Goal: Task Accomplishment & Management: Complete application form

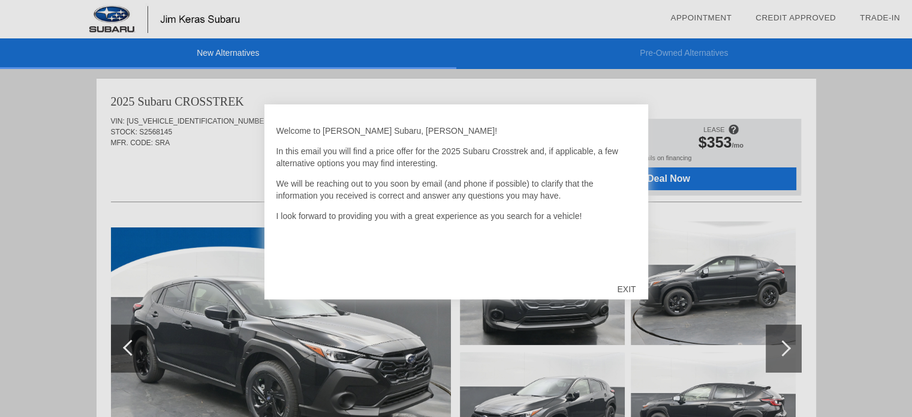
click at [623, 287] on div "EXIT" at bounding box center [626, 289] width 43 height 36
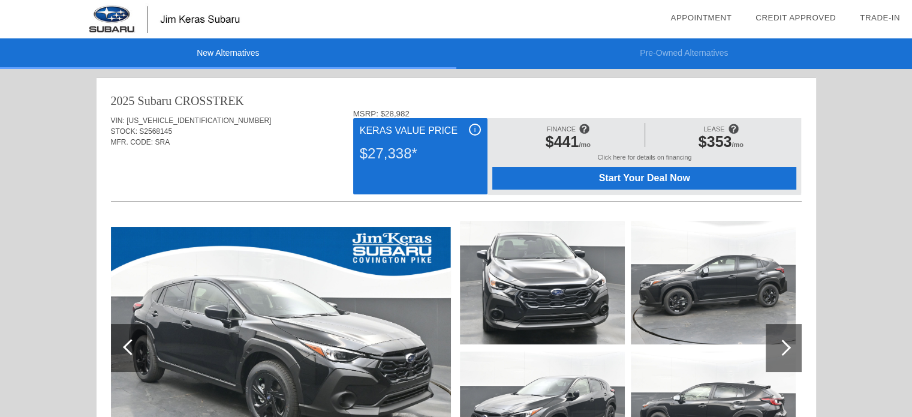
click at [714, 284] on img at bounding box center [712, 282] width 165 height 123
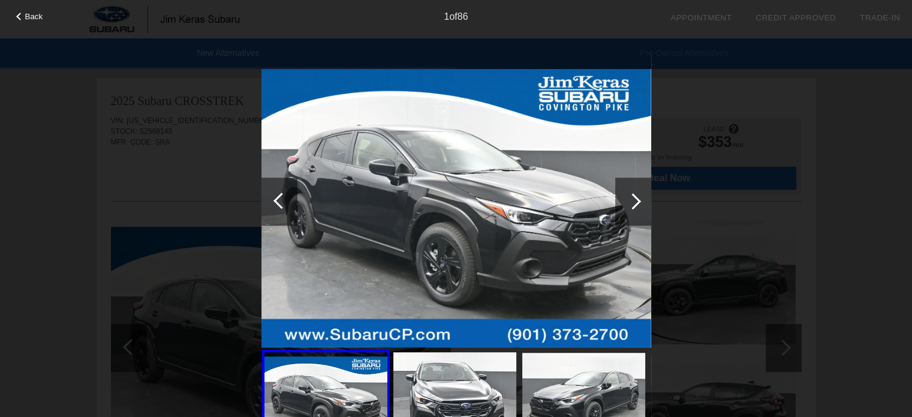
click at [378, 191] on img at bounding box center [456, 208] width 390 height 278
click at [642, 201] on div at bounding box center [633, 201] width 36 height 48
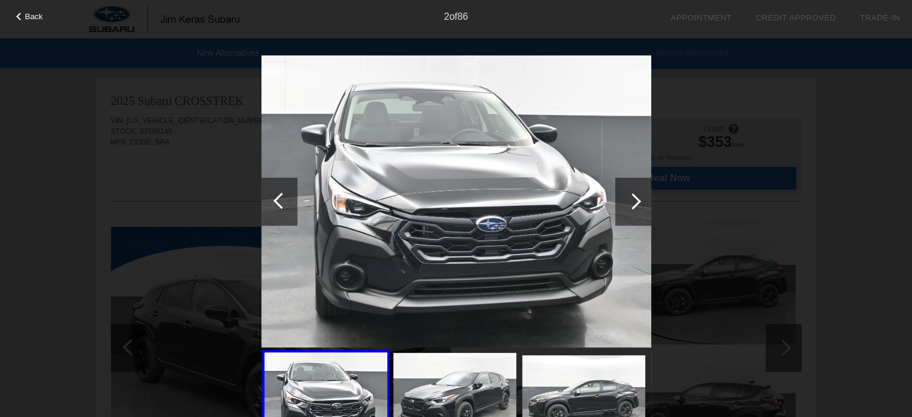
click at [642, 201] on div at bounding box center [633, 201] width 36 height 48
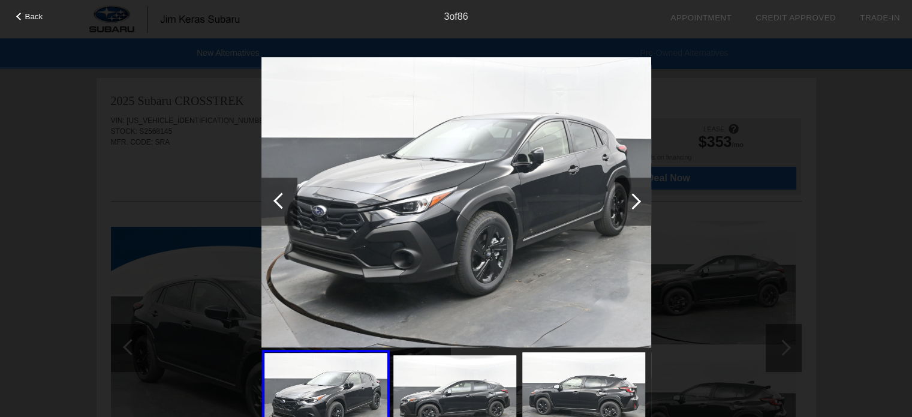
click at [642, 201] on div at bounding box center [633, 201] width 36 height 48
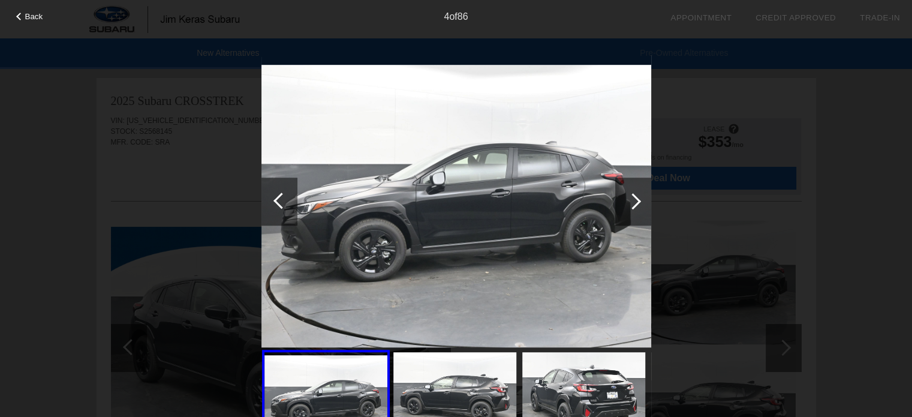
click at [642, 201] on div at bounding box center [633, 201] width 36 height 48
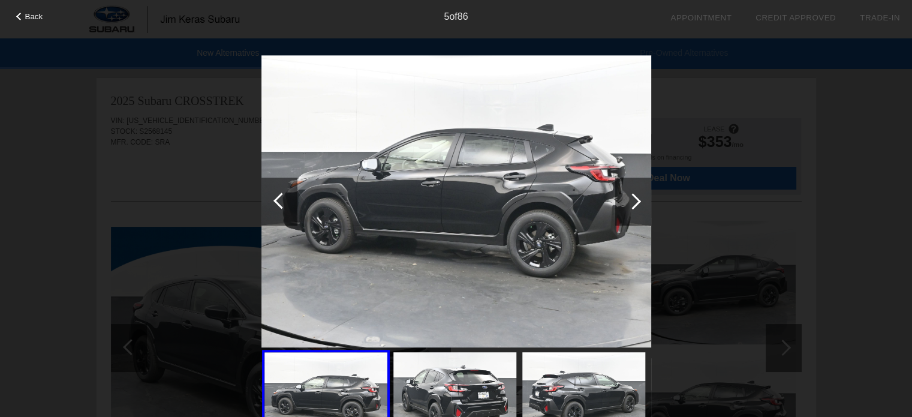
click at [642, 201] on div at bounding box center [633, 201] width 36 height 48
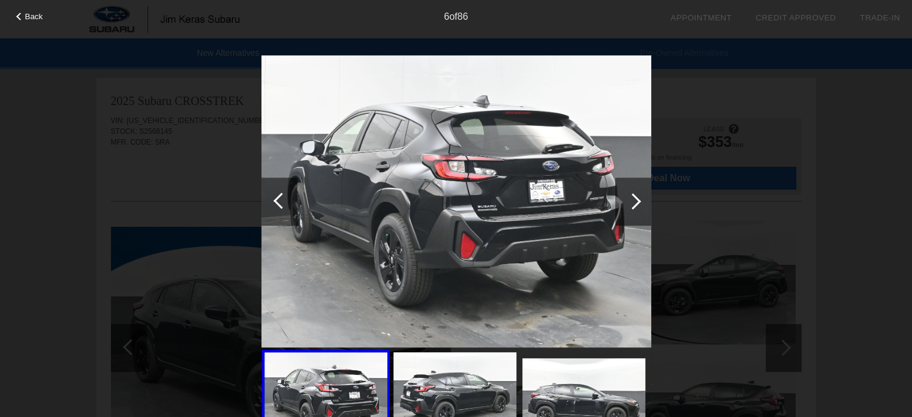
click at [642, 201] on div at bounding box center [633, 201] width 36 height 48
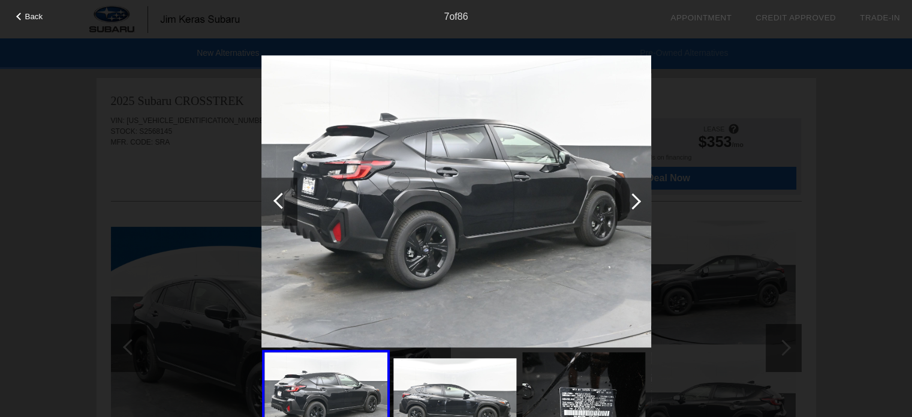
click at [642, 201] on div at bounding box center [633, 201] width 36 height 48
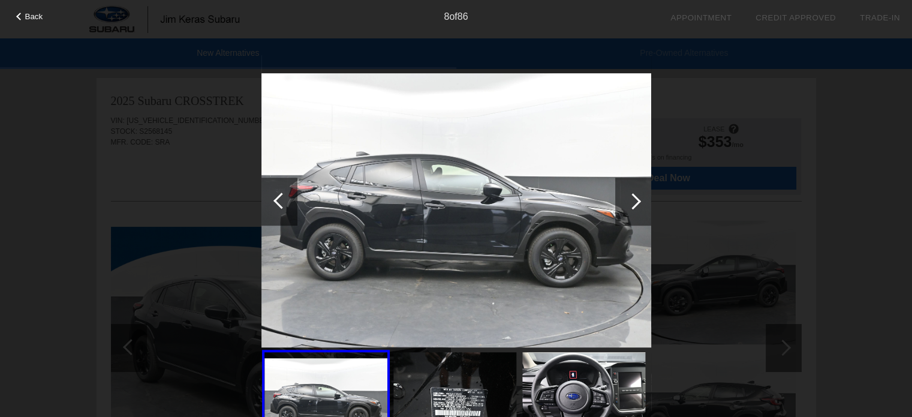
click at [642, 201] on div at bounding box center [633, 201] width 36 height 48
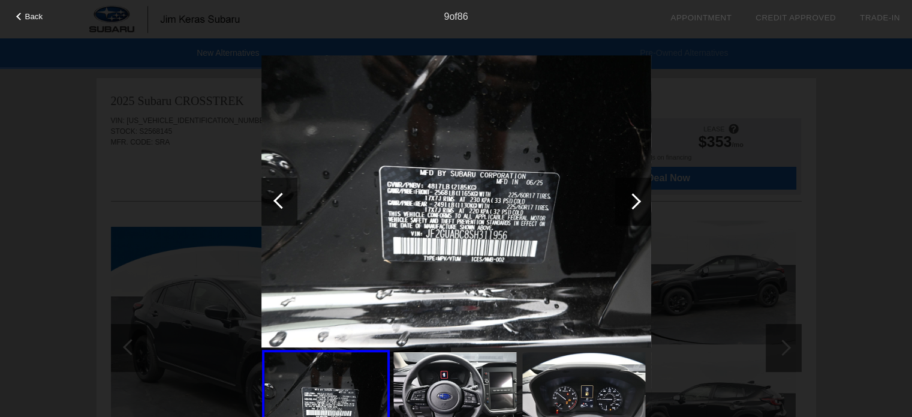
click at [642, 201] on div at bounding box center [633, 201] width 36 height 48
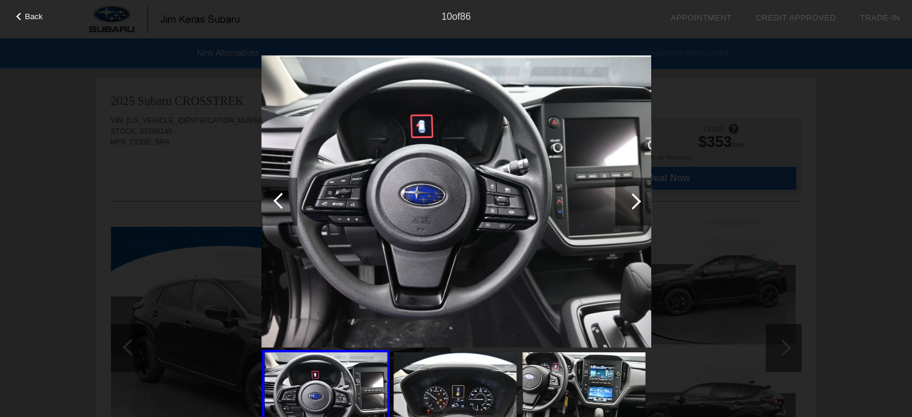
click at [639, 201] on div at bounding box center [632, 201] width 16 height 16
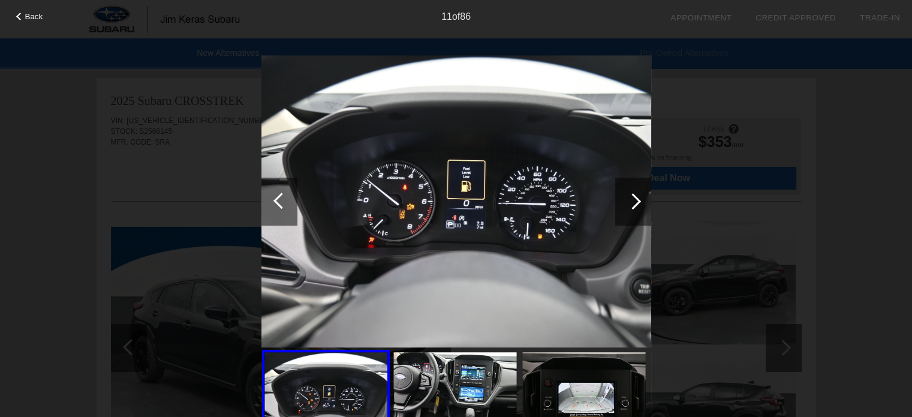
click at [639, 201] on div at bounding box center [632, 201] width 16 height 16
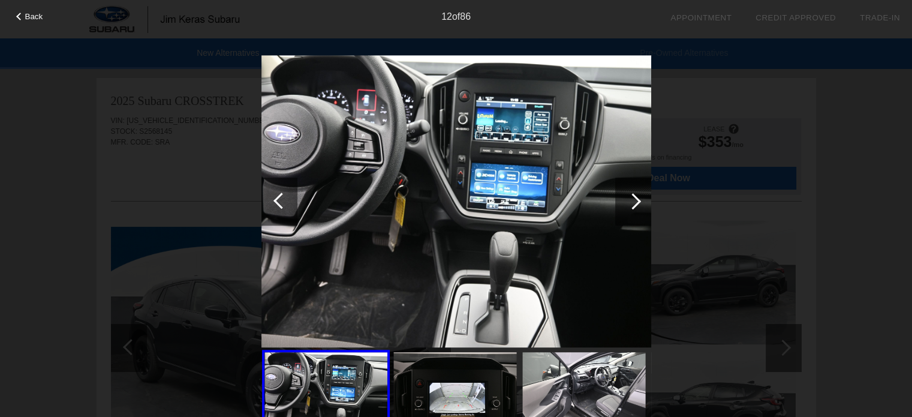
click at [639, 201] on div at bounding box center [632, 201] width 16 height 16
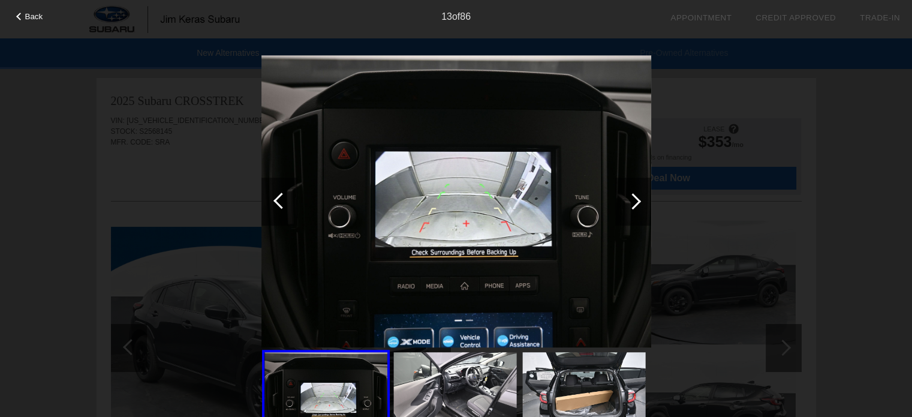
click at [636, 200] on div at bounding box center [632, 201] width 16 height 16
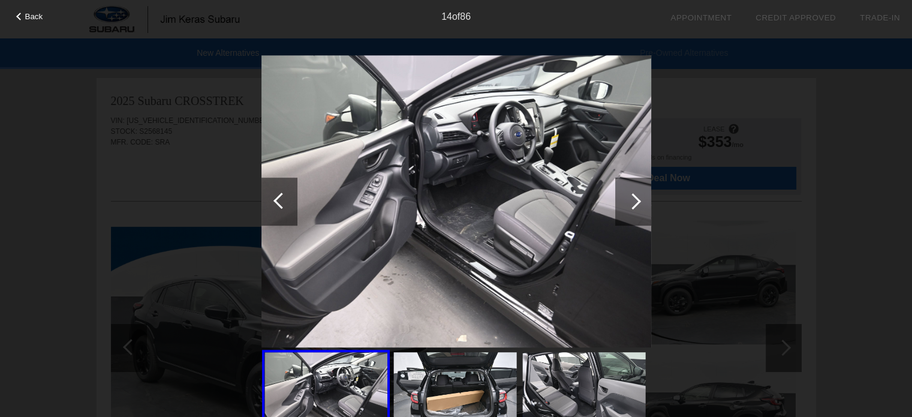
click at [635, 200] on div at bounding box center [632, 201] width 16 height 16
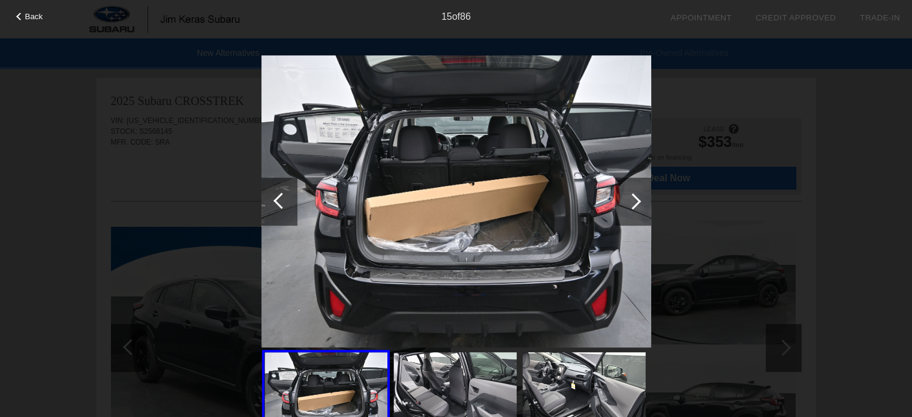
click at [635, 200] on div at bounding box center [632, 201] width 16 height 16
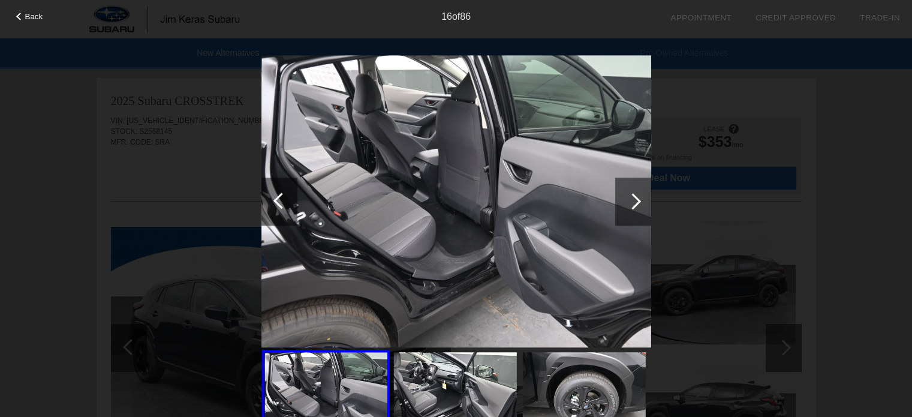
click at [635, 200] on div at bounding box center [632, 201] width 16 height 16
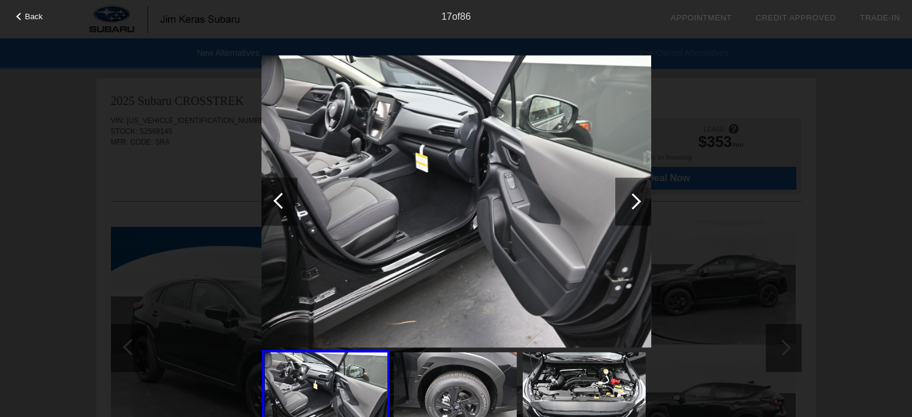
click at [635, 200] on div at bounding box center [632, 201] width 16 height 16
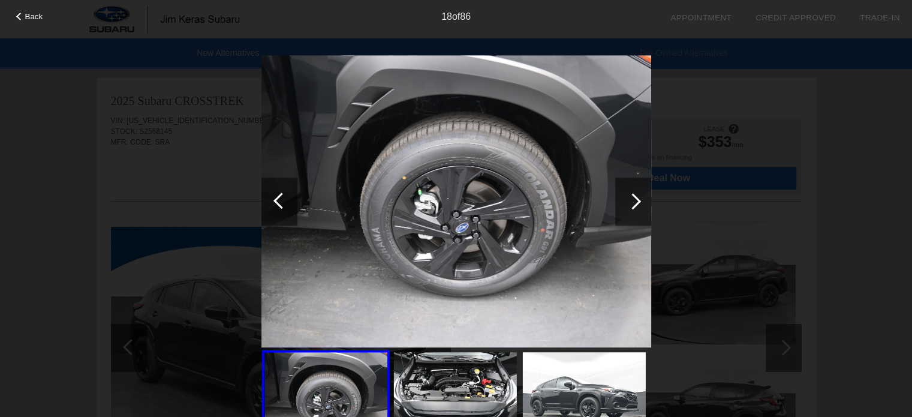
click at [635, 200] on div at bounding box center [632, 201] width 16 height 16
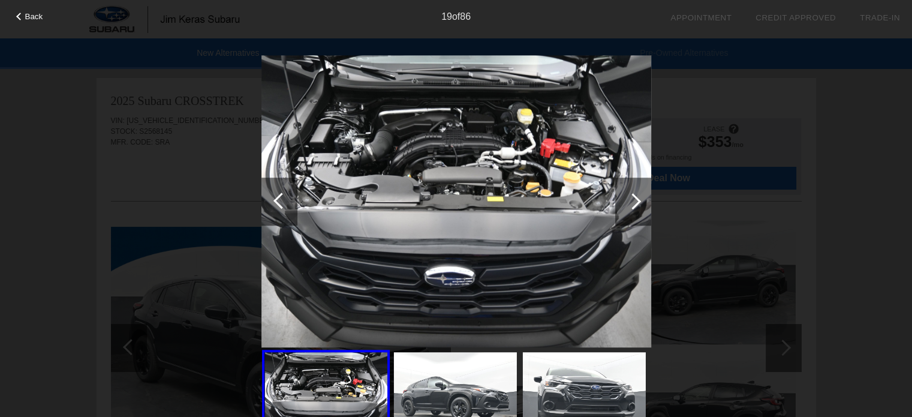
click at [279, 200] on div at bounding box center [281, 200] width 16 height 16
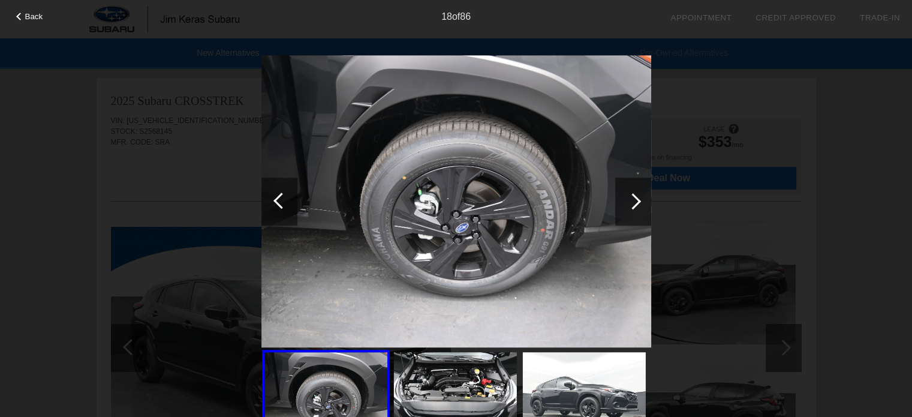
click at [635, 197] on div at bounding box center [632, 201] width 16 height 16
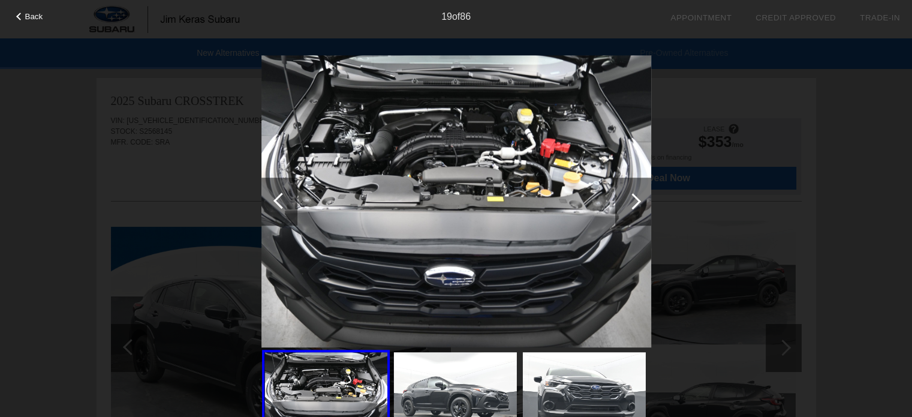
click at [634, 194] on div at bounding box center [632, 201] width 16 height 16
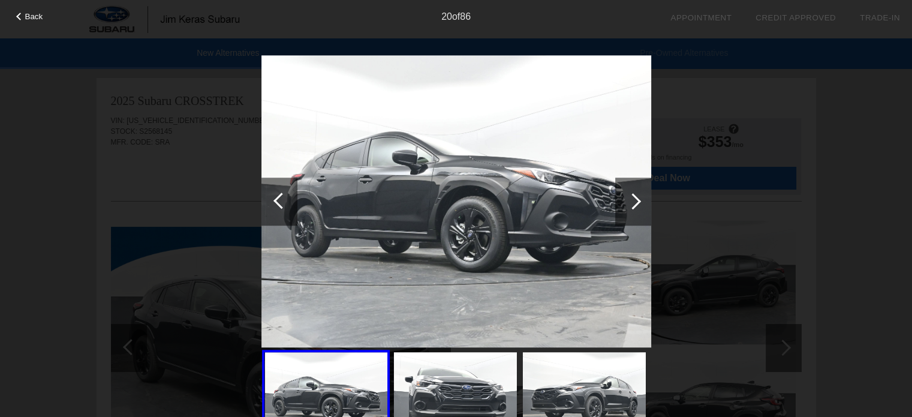
click at [634, 194] on div at bounding box center [632, 201] width 16 height 16
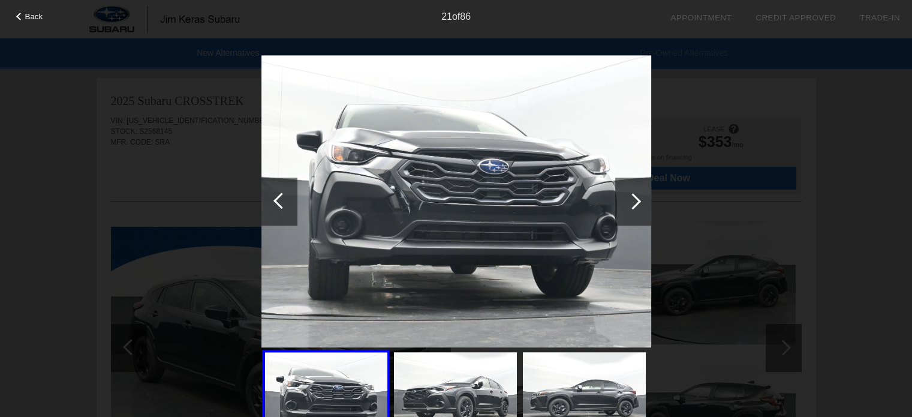
click at [634, 194] on div at bounding box center [632, 201] width 16 height 16
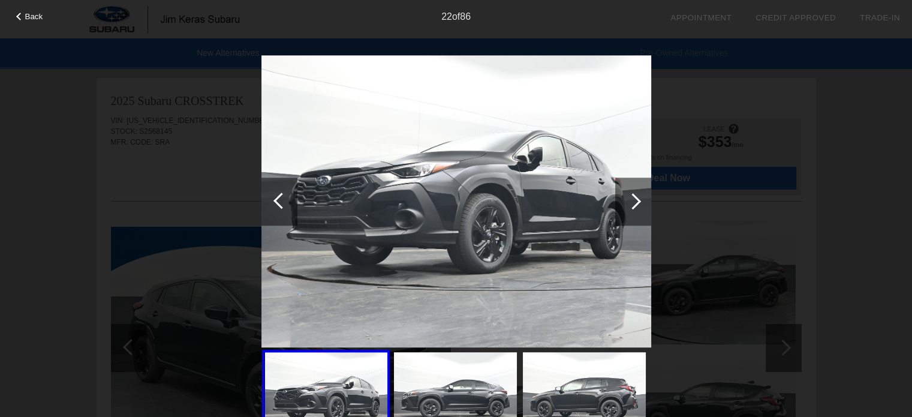
click at [634, 194] on div at bounding box center [632, 201] width 16 height 16
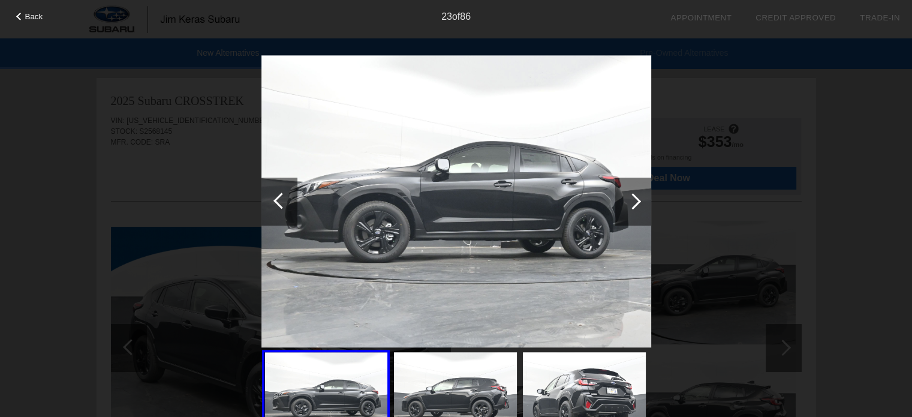
click at [634, 194] on div at bounding box center [632, 201] width 16 height 16
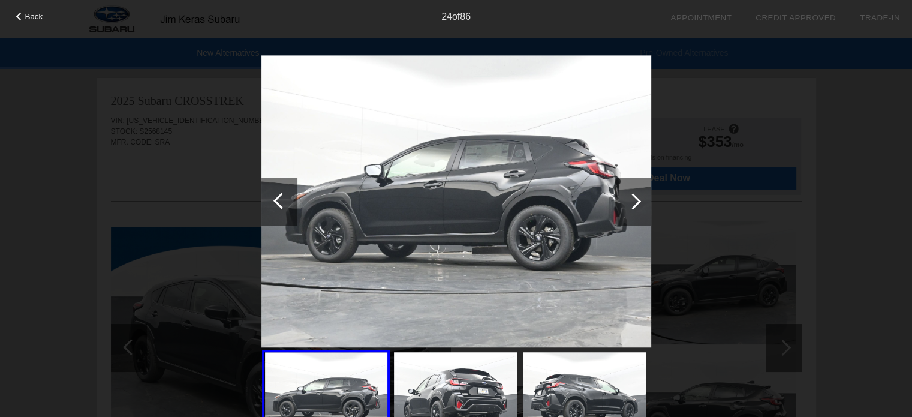
click at [634, 194] on div at bounding box center [632, 201] width 16 height 16
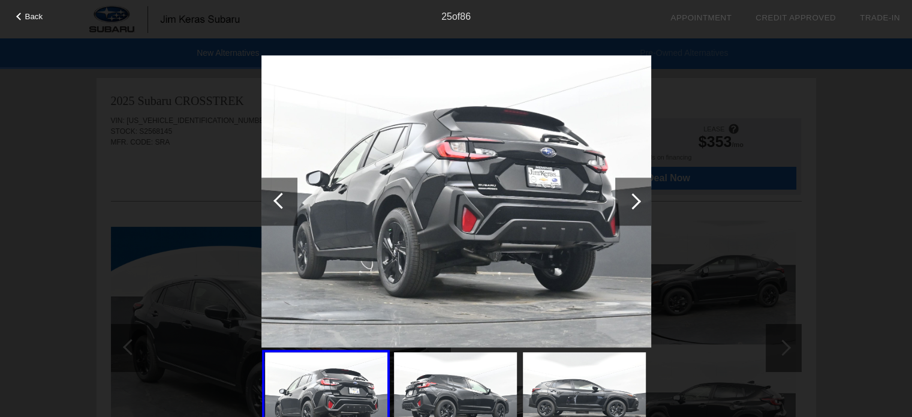
click at [634, 194] on div at bounding box center [632, 201] width 16 height 16
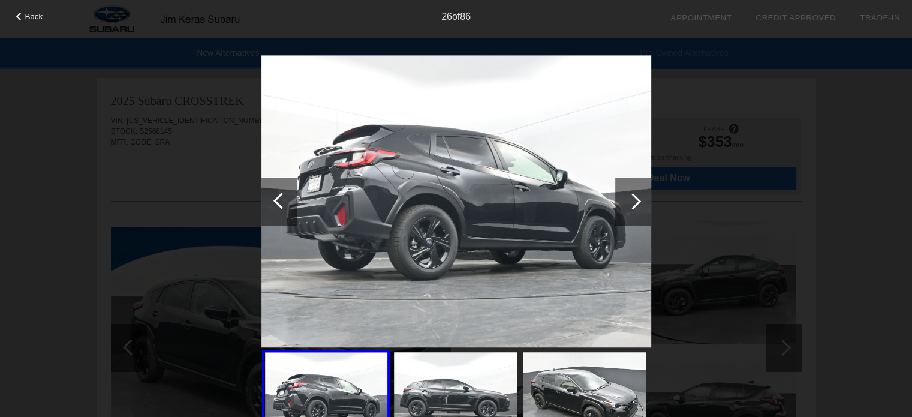
click at [634, 194] on div at bounding box center [632, 201] width 16 height 16
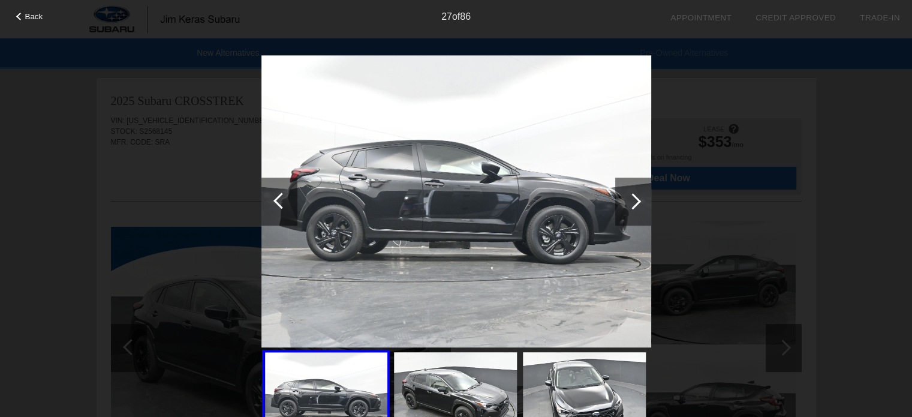
click at [634, 194] on div at bounding box center [632, 201] width 16 height 16
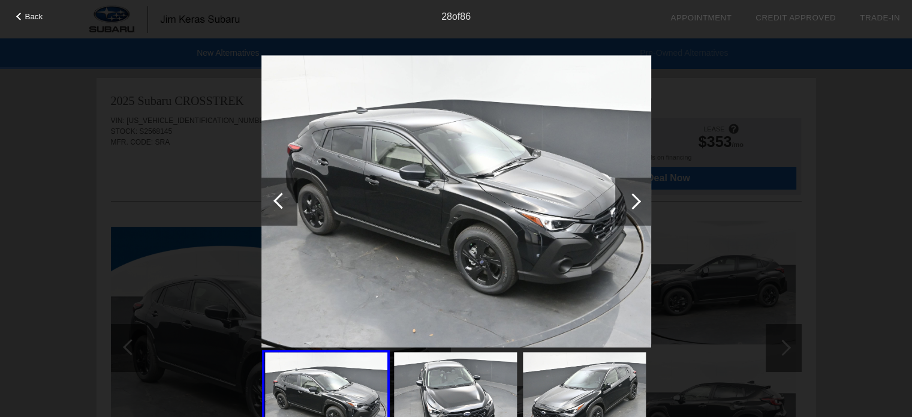
click at [634, 194] on div at bounding box center [632, 201] width 16 height 16
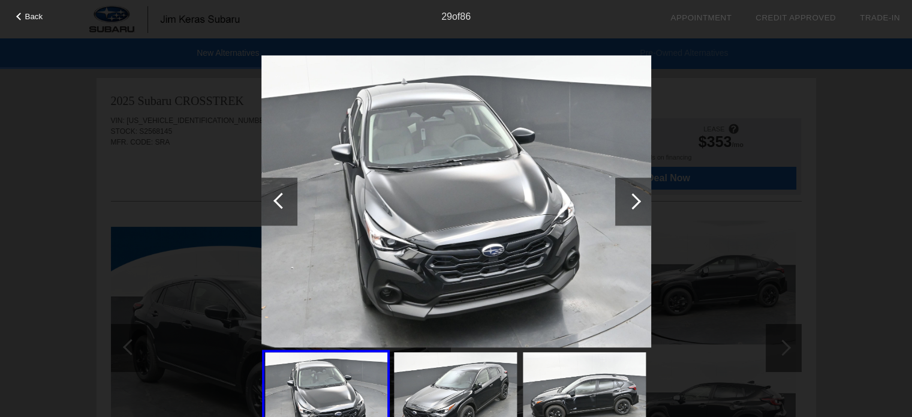
click at [633, 194] on div at bounding box center [632, 201] width 16 height 16
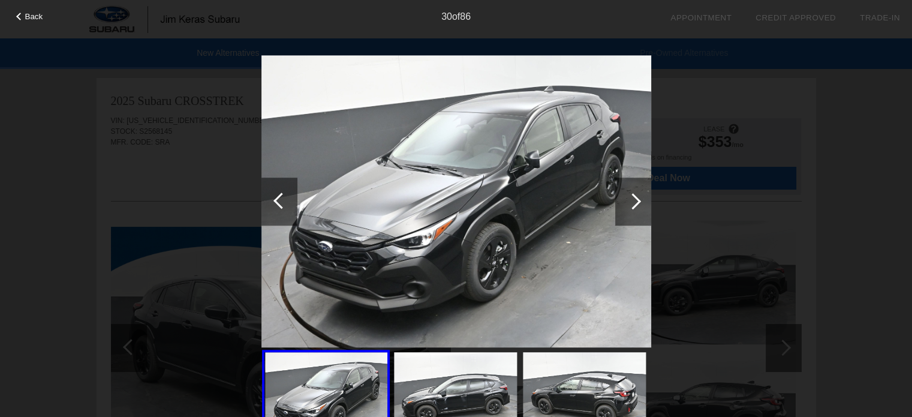
click at [632, 190] on div at bounding box center [633, 201] width 36 height 48
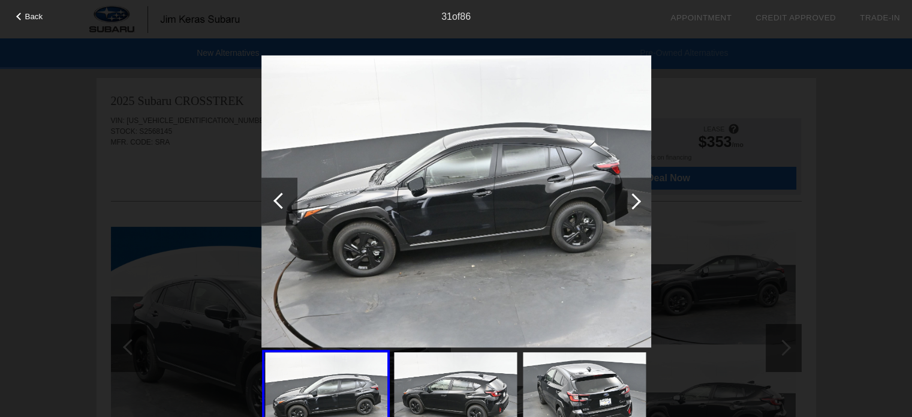
click at [632, 190] on div at bounding box center [633, 201] width 36 height 48
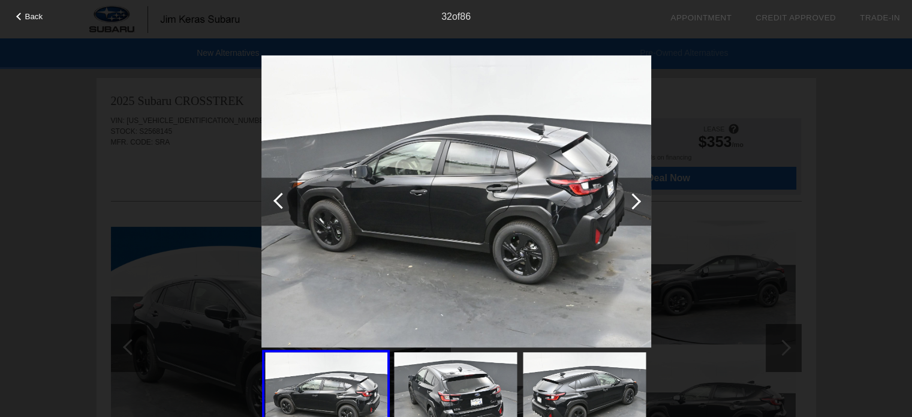
click at [632, 190] on div at bounding box center [633, 201] width 36 height 48
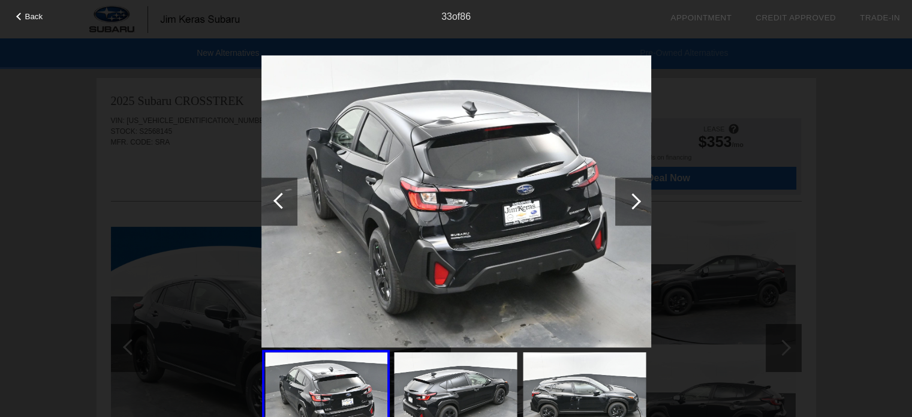
click at [632, 190] on div at bounding box center [633, 201] width 36 height 48
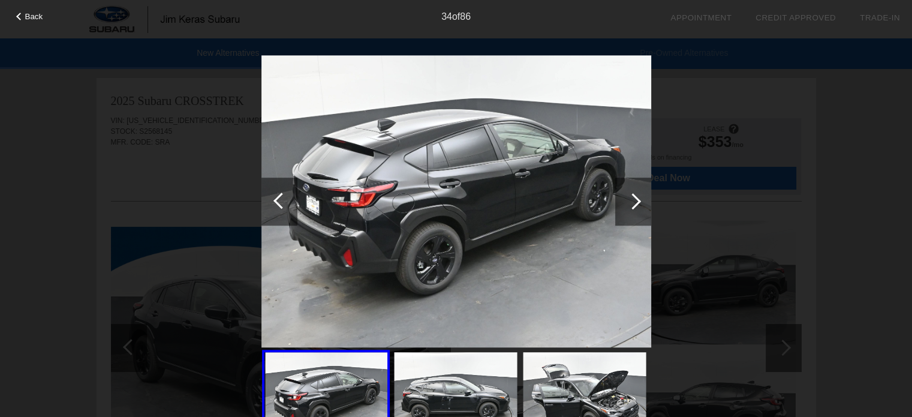
click at [632, 190] on div at bounding box center [633, 201] width 36 height 48
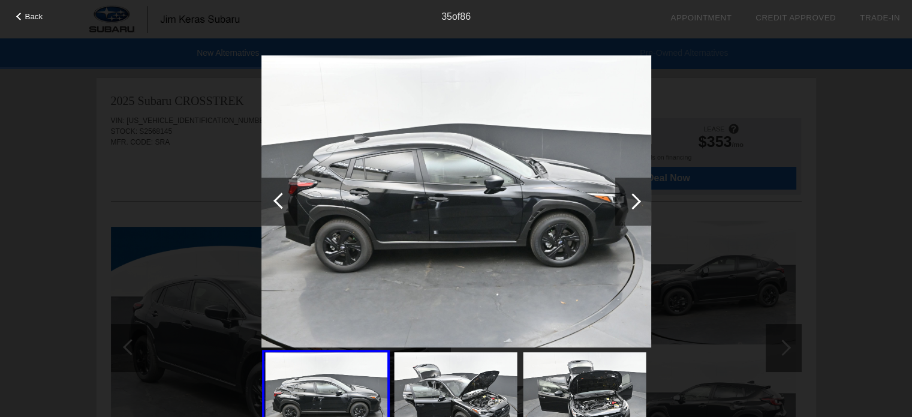
click at [632, 190] on div at bounding box center [633, 201] width 36 height 48
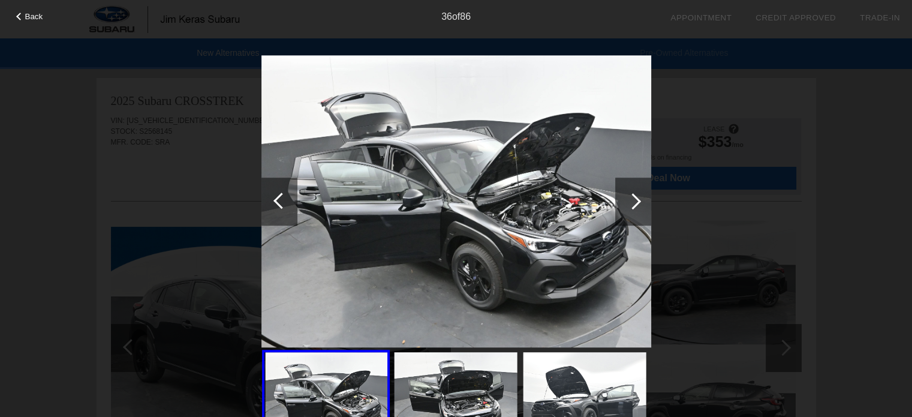
click at [632, 190] on div at bounding box center [633, 201] width 36 height 48
